Goal: Information Seeking & Learning: Learn about a topic

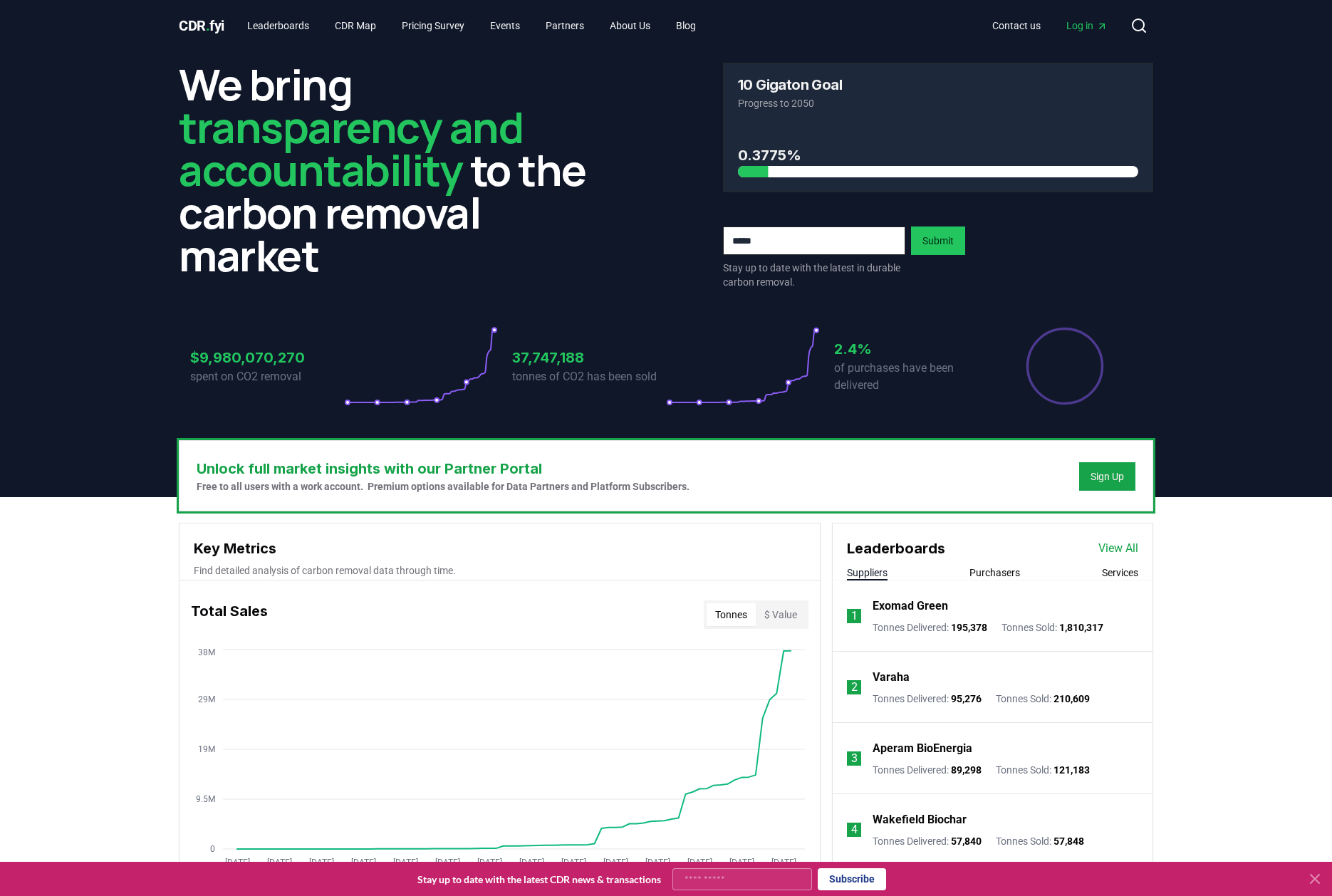
click at [270, 30] on link "Leaderboards" at bounding box center [278, 26] width 84 height 26
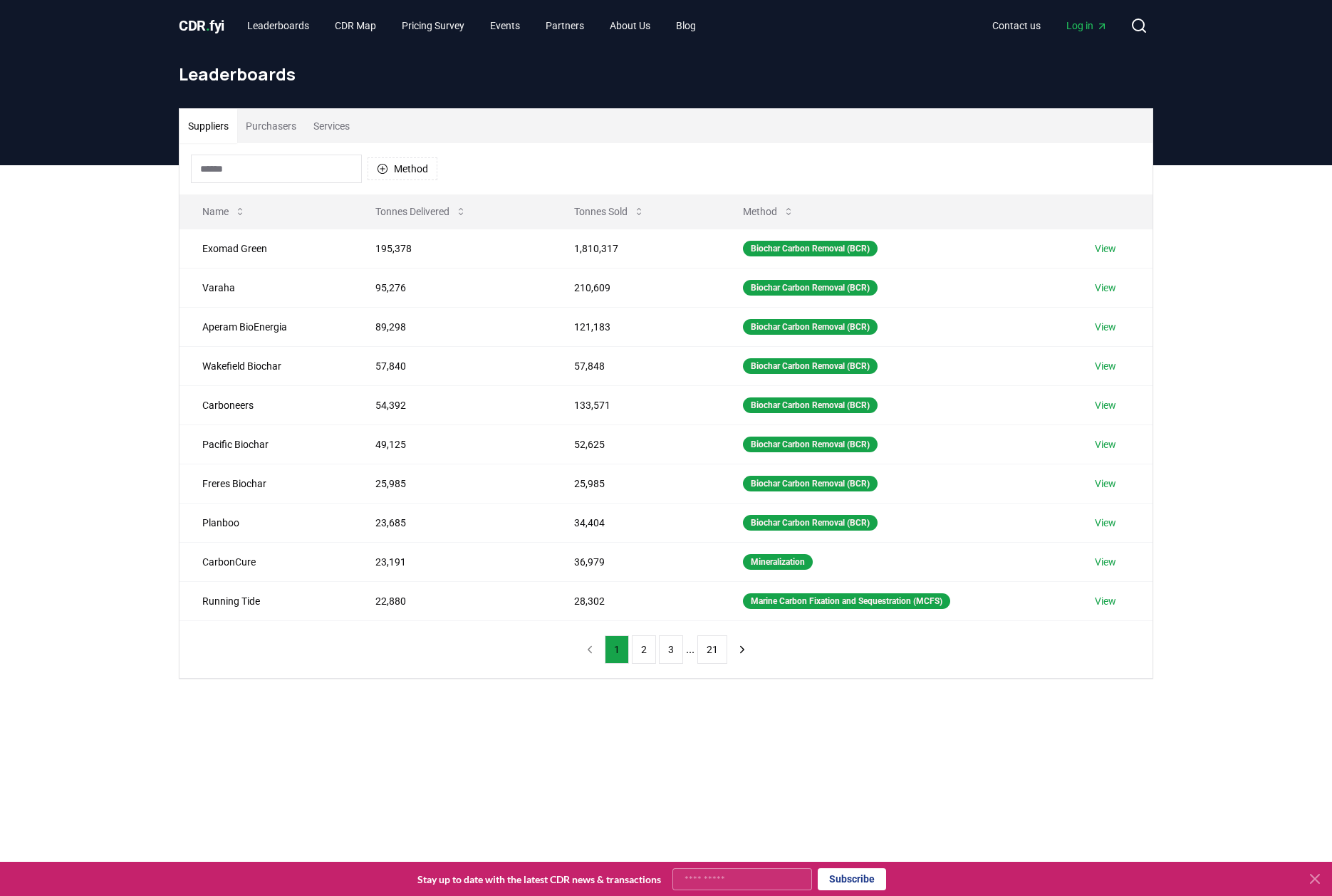
click at [131, 259] on div "Suppliers Purchasers Services Method Name Tonnes Delivered Tonnes Sold Method E…" at bounding box center [666, 450] width 1332 height 570
click at [94, 238] on div "Suppliers Purchasers Services Method Name Tonnes Delivered Tonnes Sold Method E…" at bounding box center [666, 450] width 1332 height 570
click at [280, 35] on link "Leaderboards" at bounding box center [278, 26] width 84 height 26
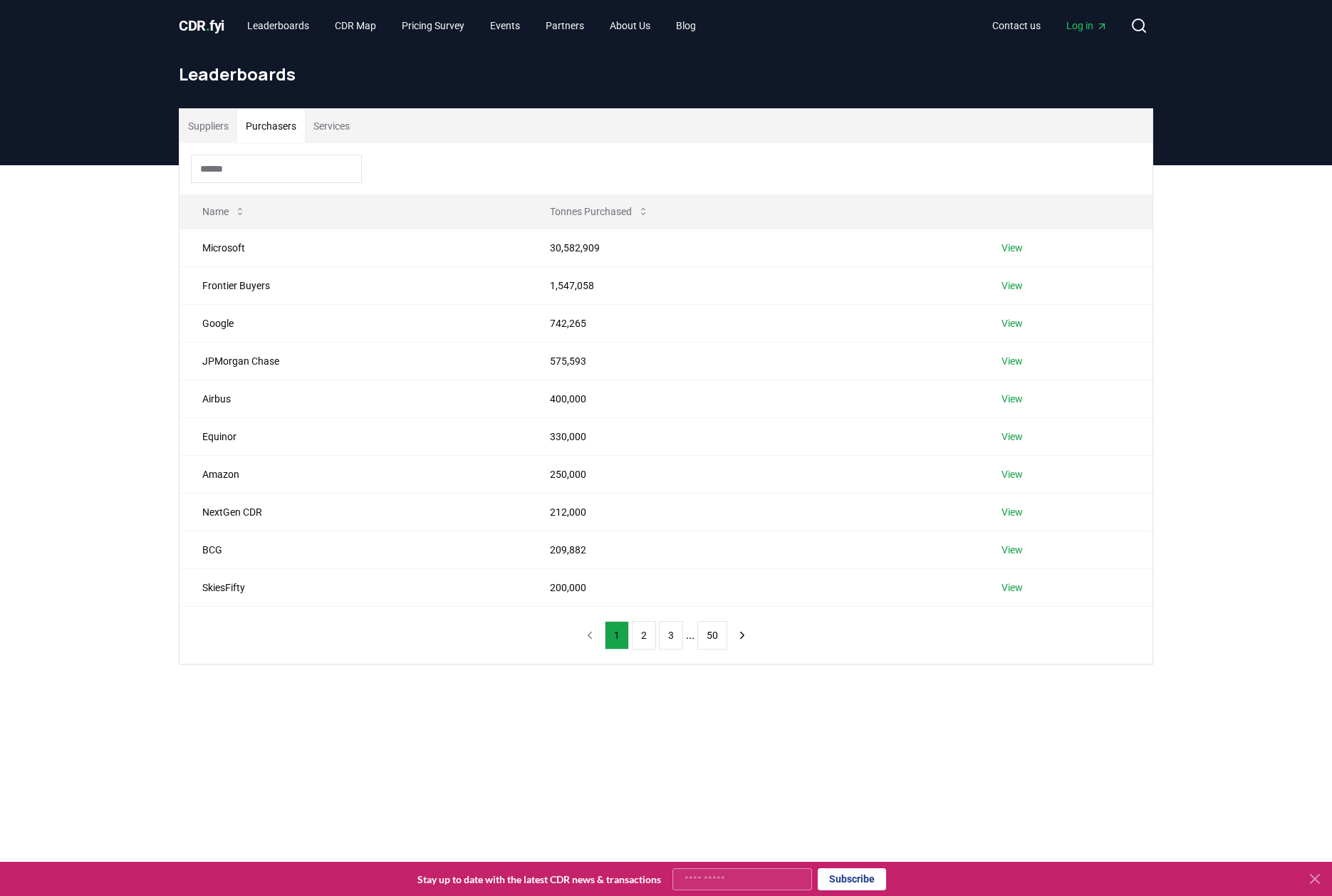
click at [262, 125] on button "Purchasers" at bounding box center [271, 125] width 68 height 34
click at [324, 127] on button "Services" at bounding box center [331, 125] width 54 height 34
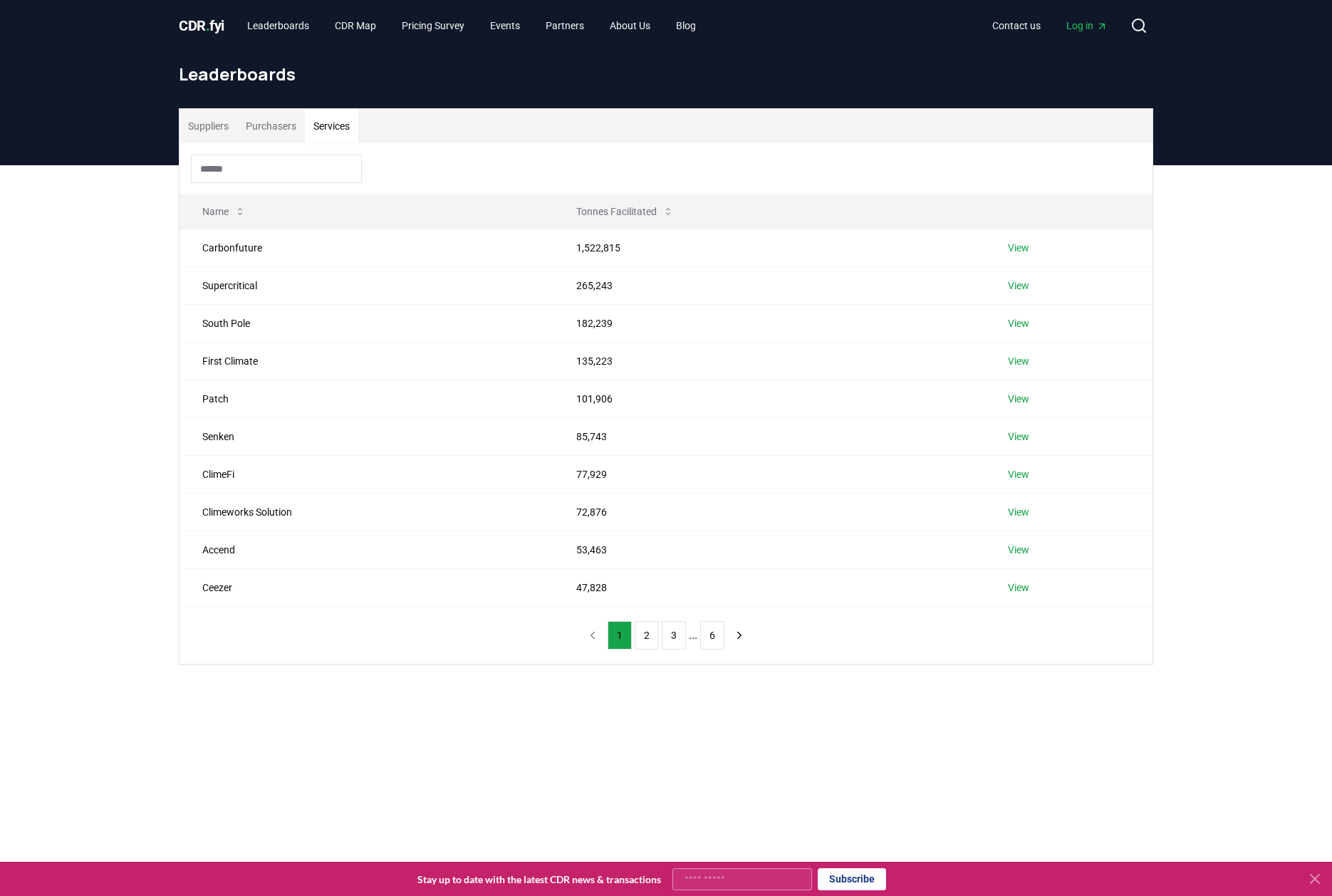
click at [208, 122] on button "Suppliers" at bounding box center [208, 125] width 57 height 34
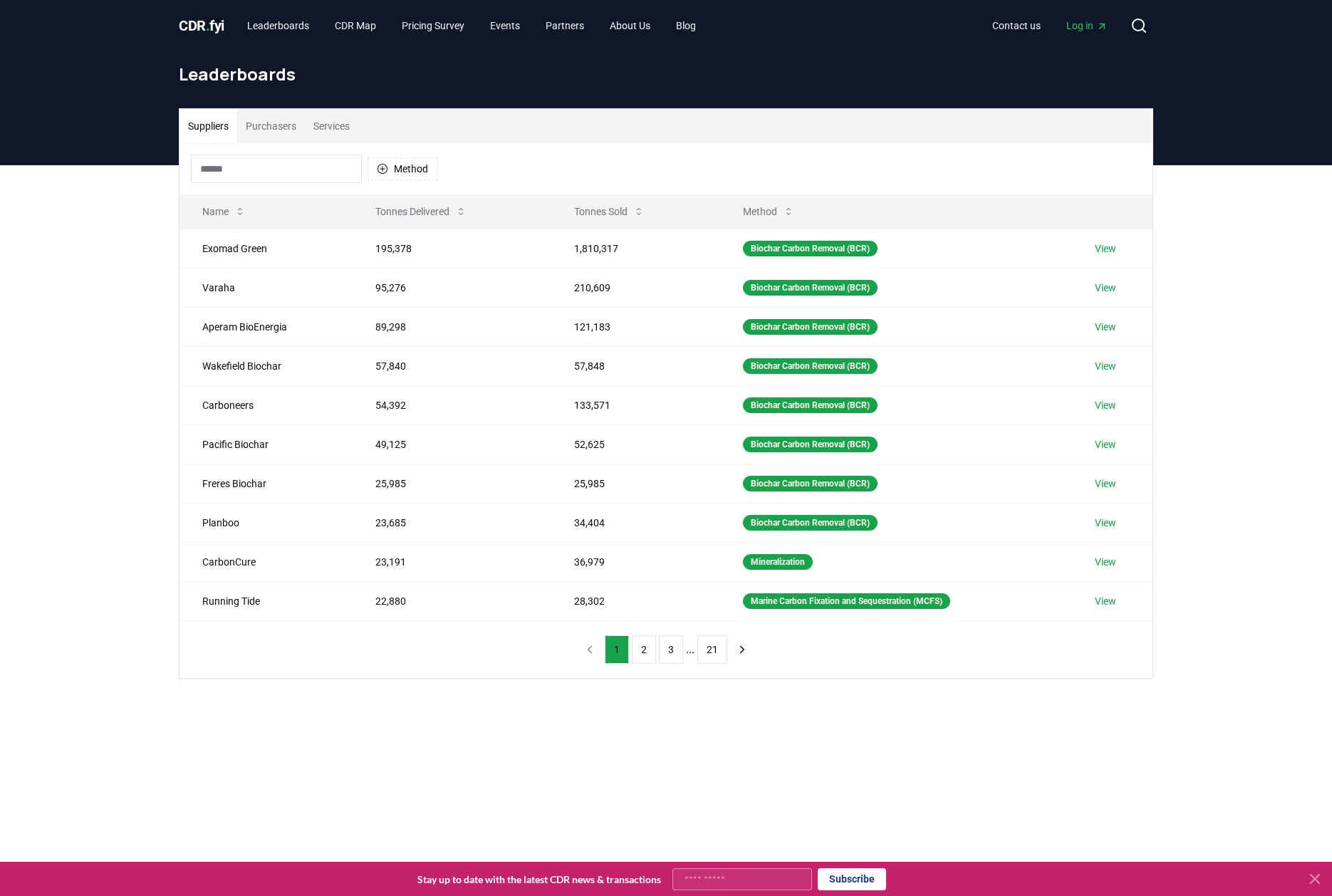
click at [1078, 29] on span "Log in" at bounding box center [1087, 26] width 41 height 14
click at [1082, 32] on span "Log in" at bounding box center [1087, 26] width 41 height 14
